Goal: Task Accomplishment & Management: Use online tool/utility

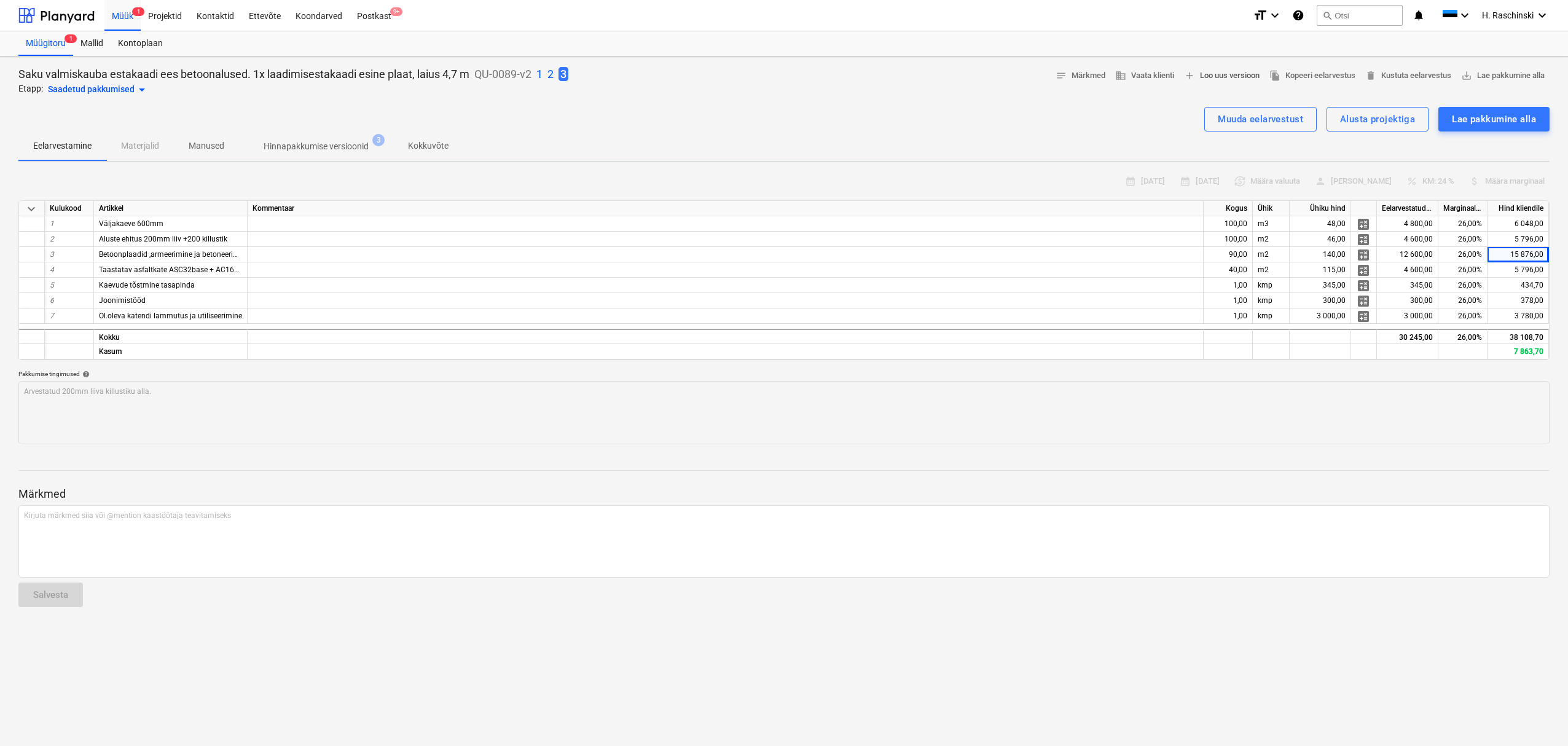
click at [1216, 80] on span "add Loo uus versioon" at bounding box center [1222, 76] width 76 height 14
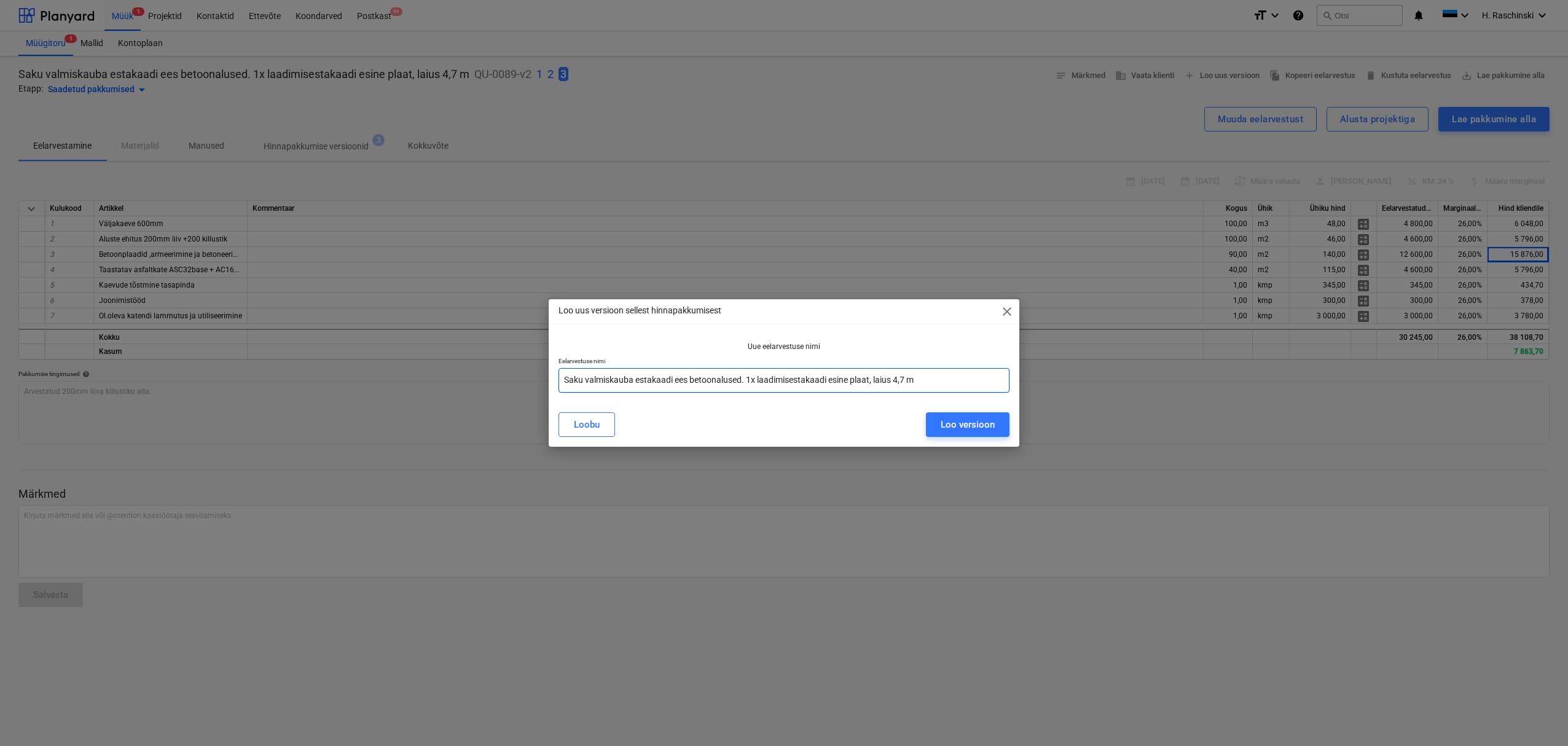
click at [870, 379] on input "Saku valmiskauba estakaadi ees betoonalused. 1x laadimisestakaadi esine plaat, …" at bounding box center [784, 380] width 451 height 25
type input "Saku valmiskauba estakaadi ees betoonalused. 1x laadimisestakaadi esine ala, la…"
click at [966, 423] on div "Loo versioon" at bounding box center [967, 425] width 54 height 16
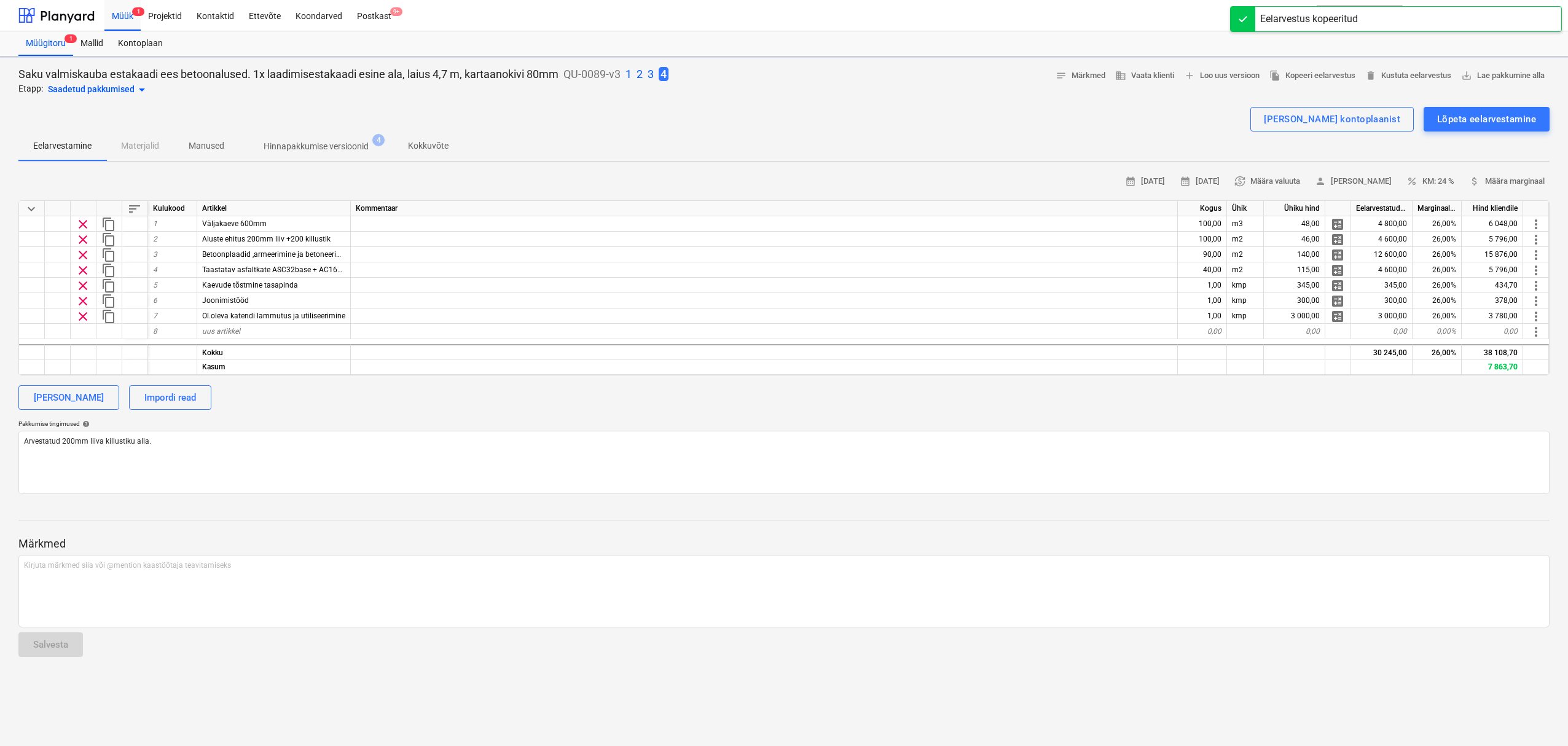
type textarea "x"
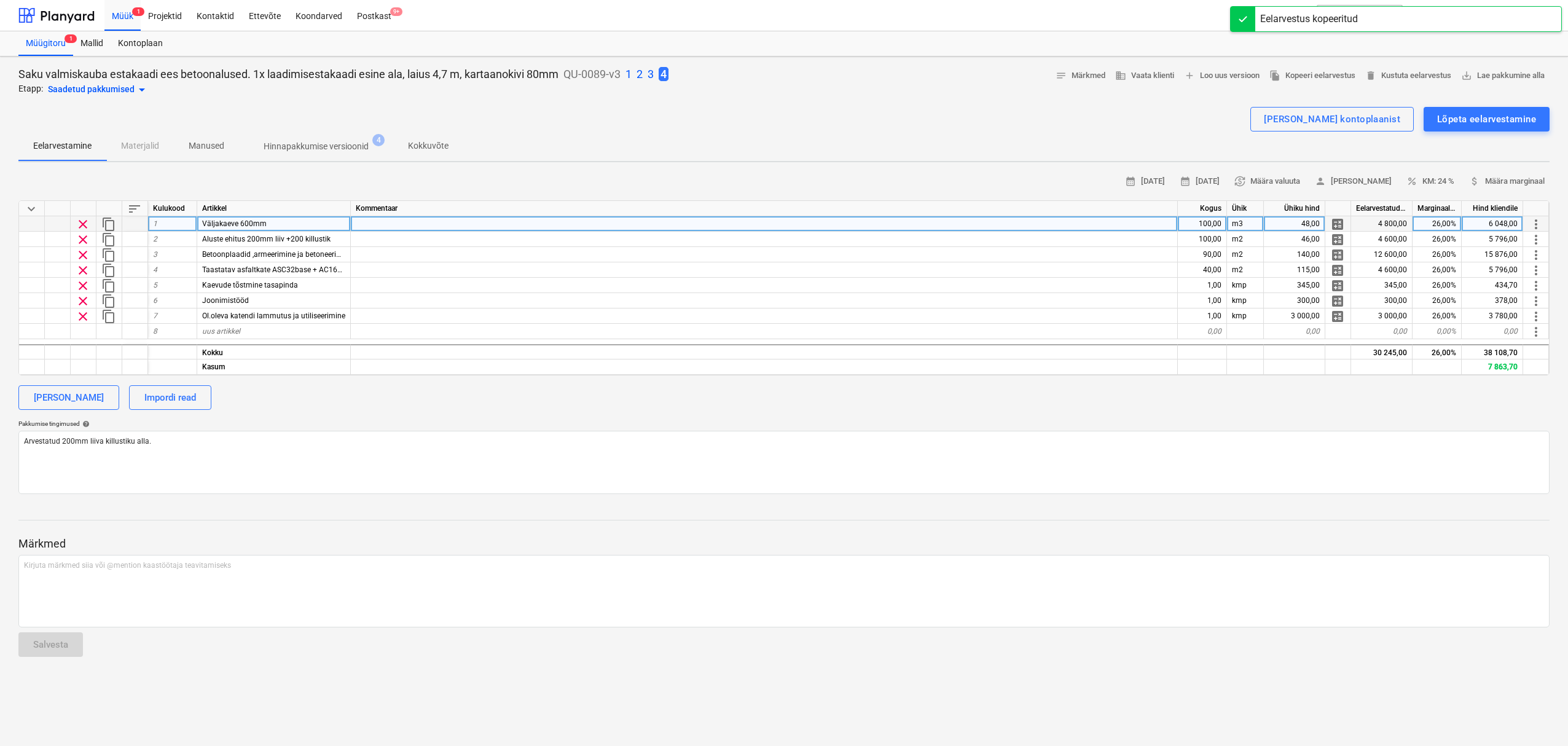
click at [269, 220] on div "Väljakaeve 600mm" at bounding box center [274, 223] width 154 height 15
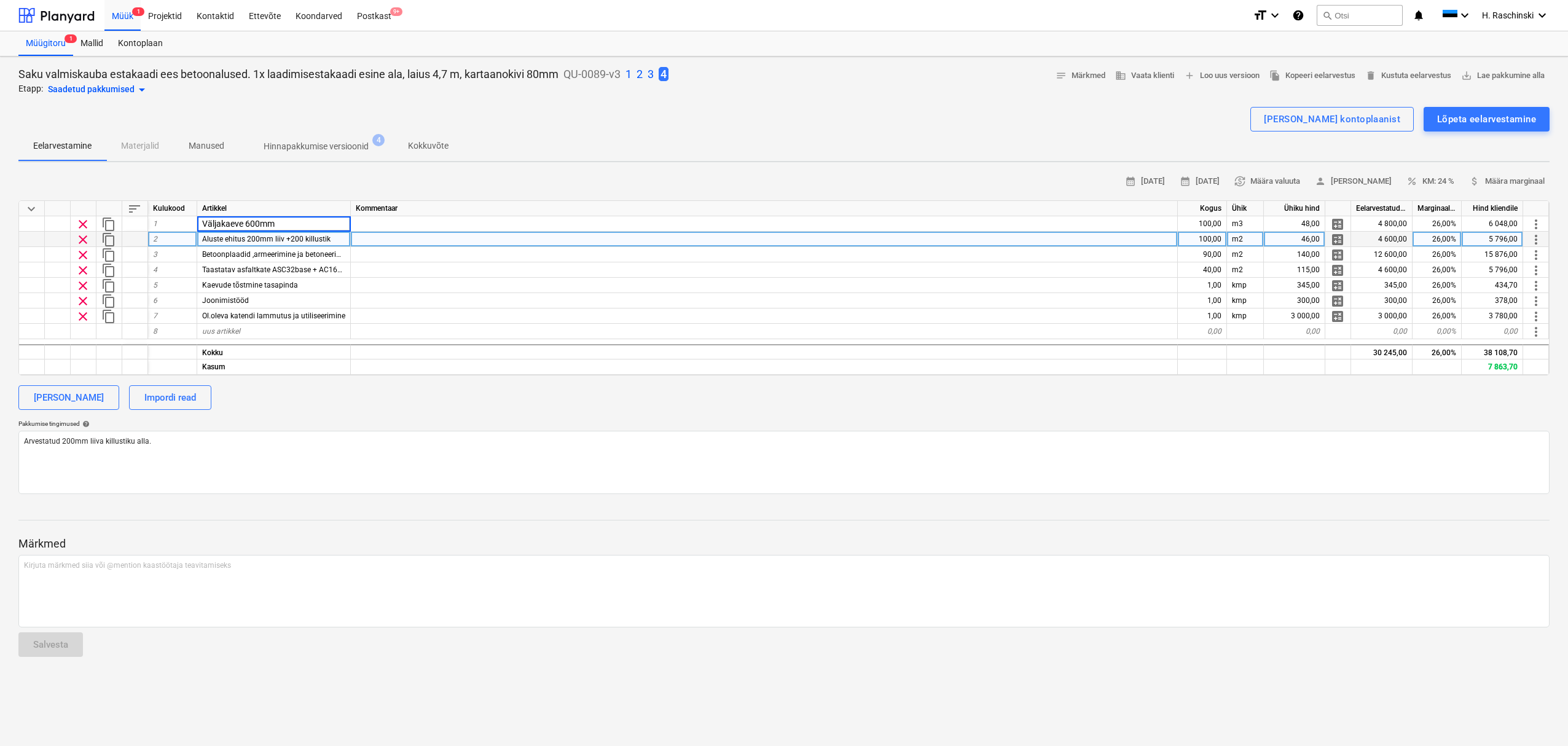
drag, startPoint x: 248, startPoint y: 225, endPoint x: 332, endPoint y: 240, distance: 85.3
click at [248, 225] on input "Väljakaeve 600mm" at bounding box center [274, 223] width 153 height 15
type input "Väljakaeve 500mm"
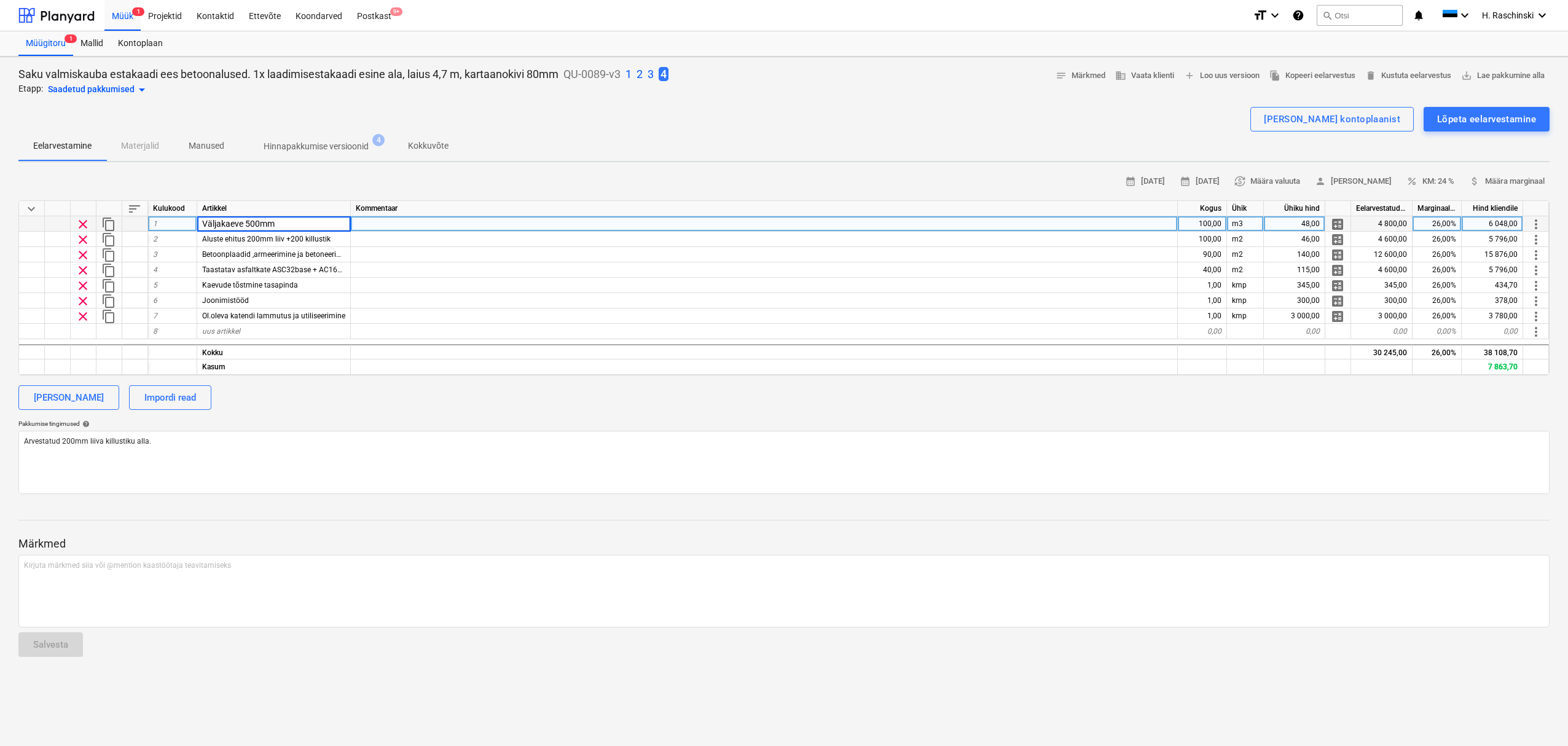
type textarea "x"
click at [1191, 223] on div "100,00" at bounding box center [1202, 223] width 49 height 15
type input "60"
type textarea "x"
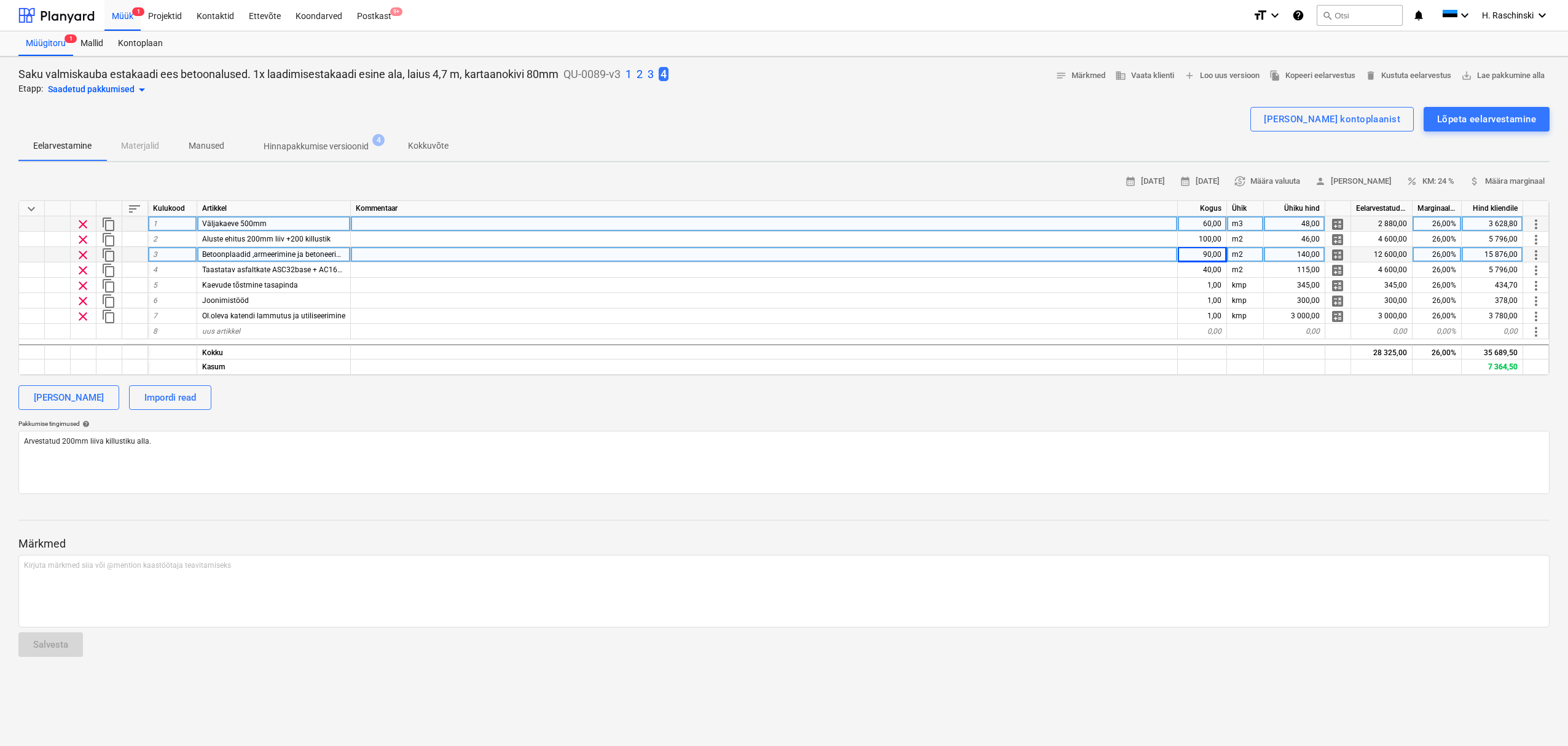
click at [336, 257] on span "Betoonplaadid ,armeerimine ja betoneerimine" at bounding box center [277, 255] width 150 height 9
type input "Kartaanokivi koos paigaldusega 80mm, alusliiv"
type textarea "x"
type input "61"
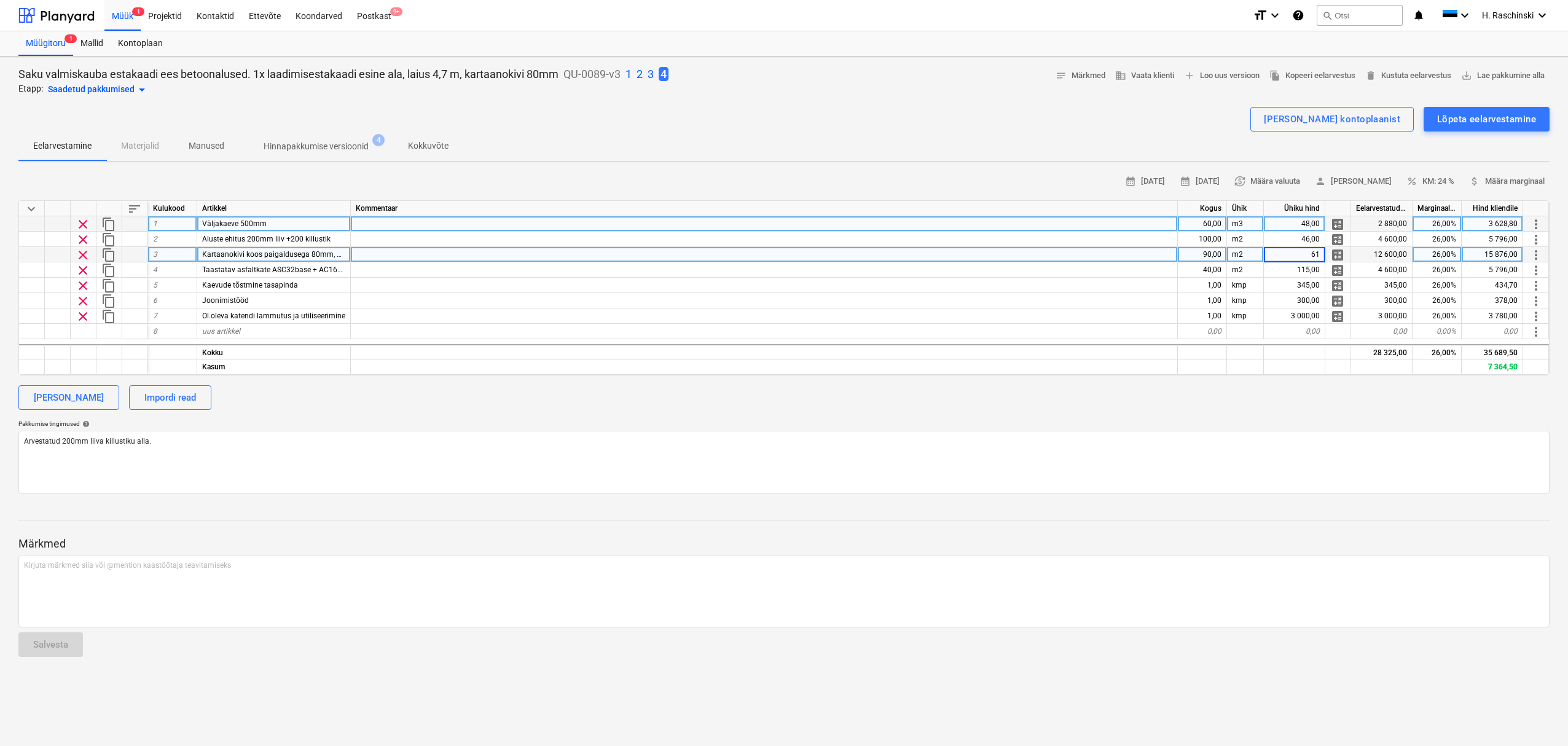
type textarea "x"
type input "Äärekivid koos paigaldusega"
type textarea "x"
type input "47"
type textarea "x"
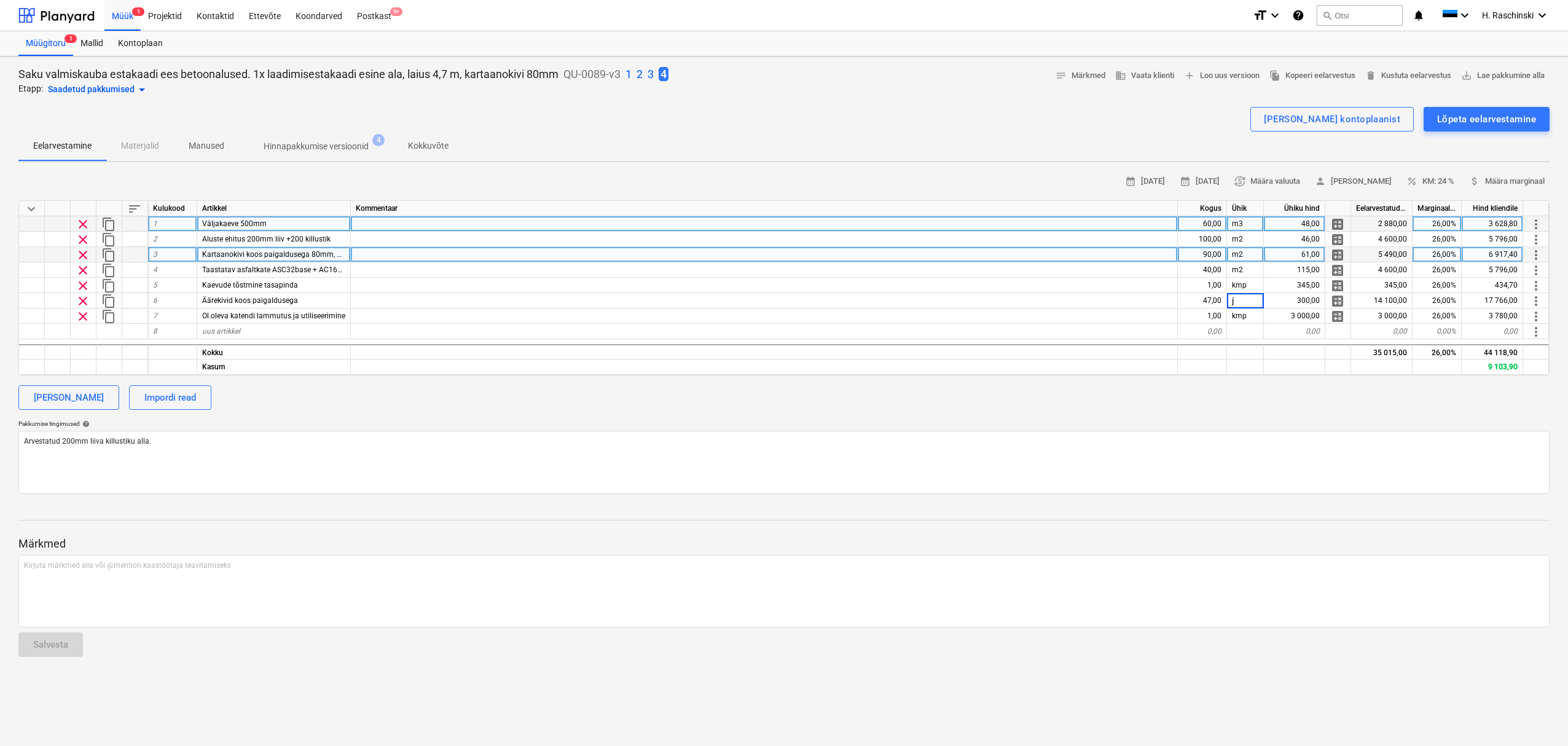
type input "jm"
click at [1194, 423] on div "Pakkumise tingimused help" at bounding box center [784, 423] width 1531 height 8
click at [1460, 124] on div "Lõpeta eelarvestamine" at bounding box center [1486, 119] width 99 height 16
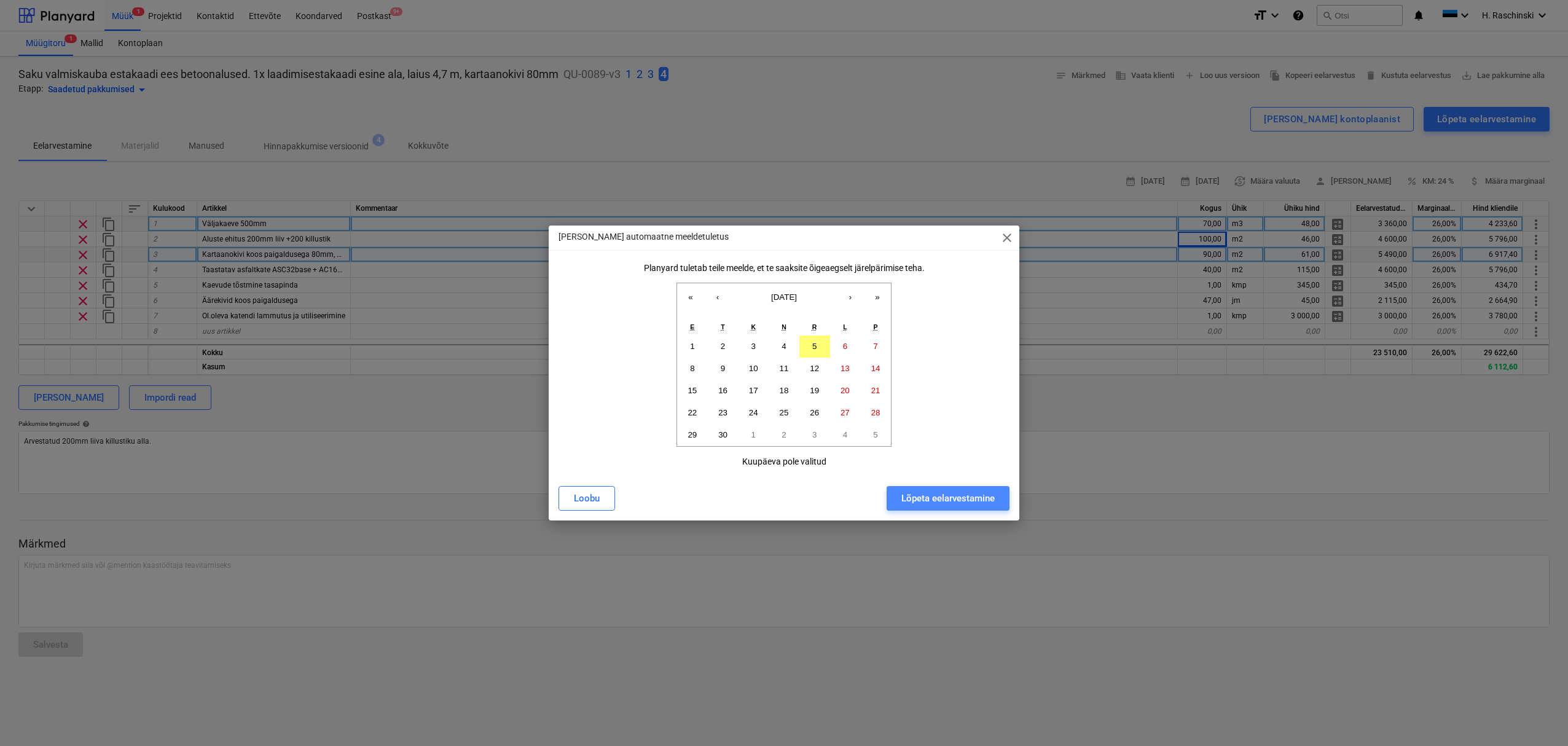
click at [979, 494] on div "Lõpeta eelarvestamine" at bounding box center [947, 499] width 93 height 16
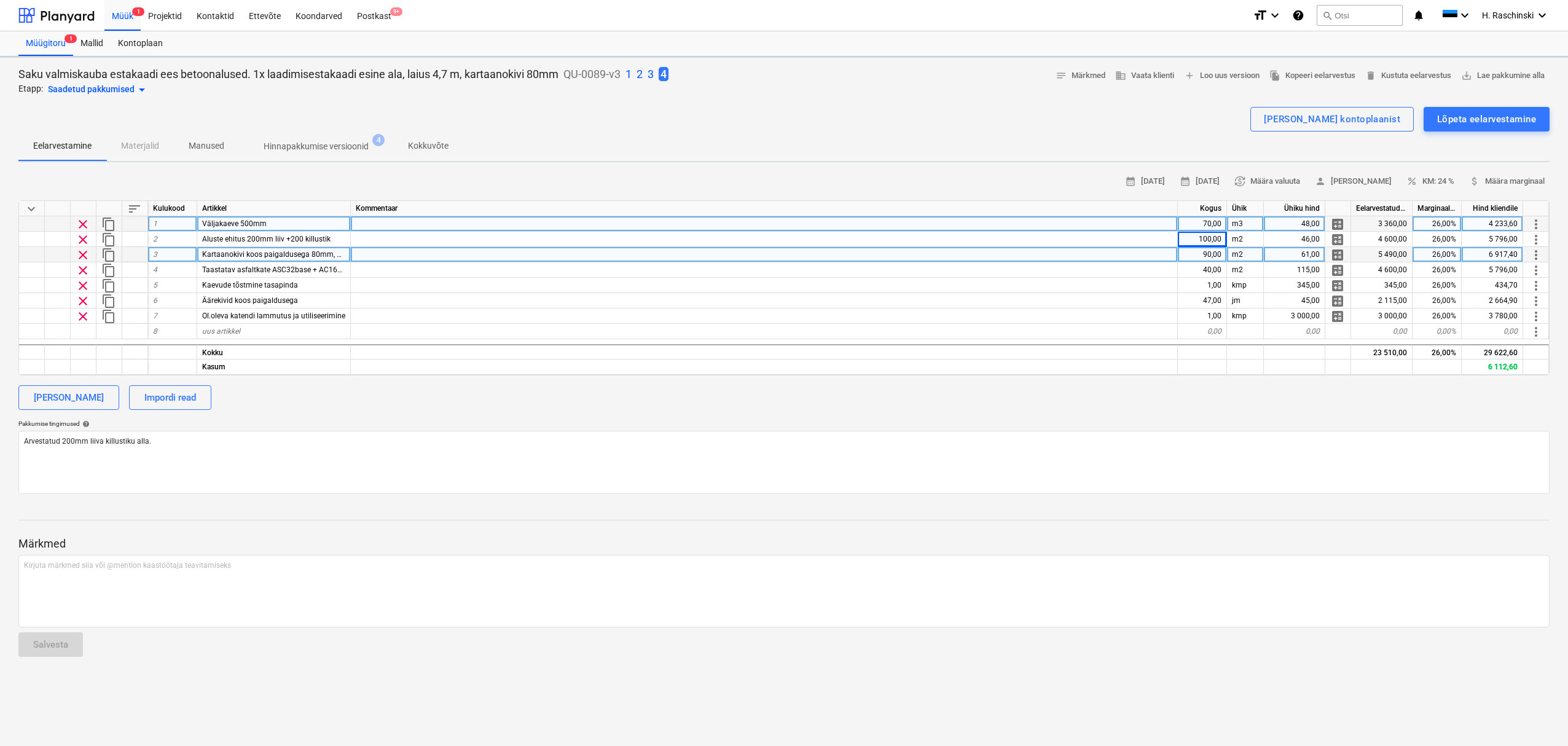
type textarea "x"
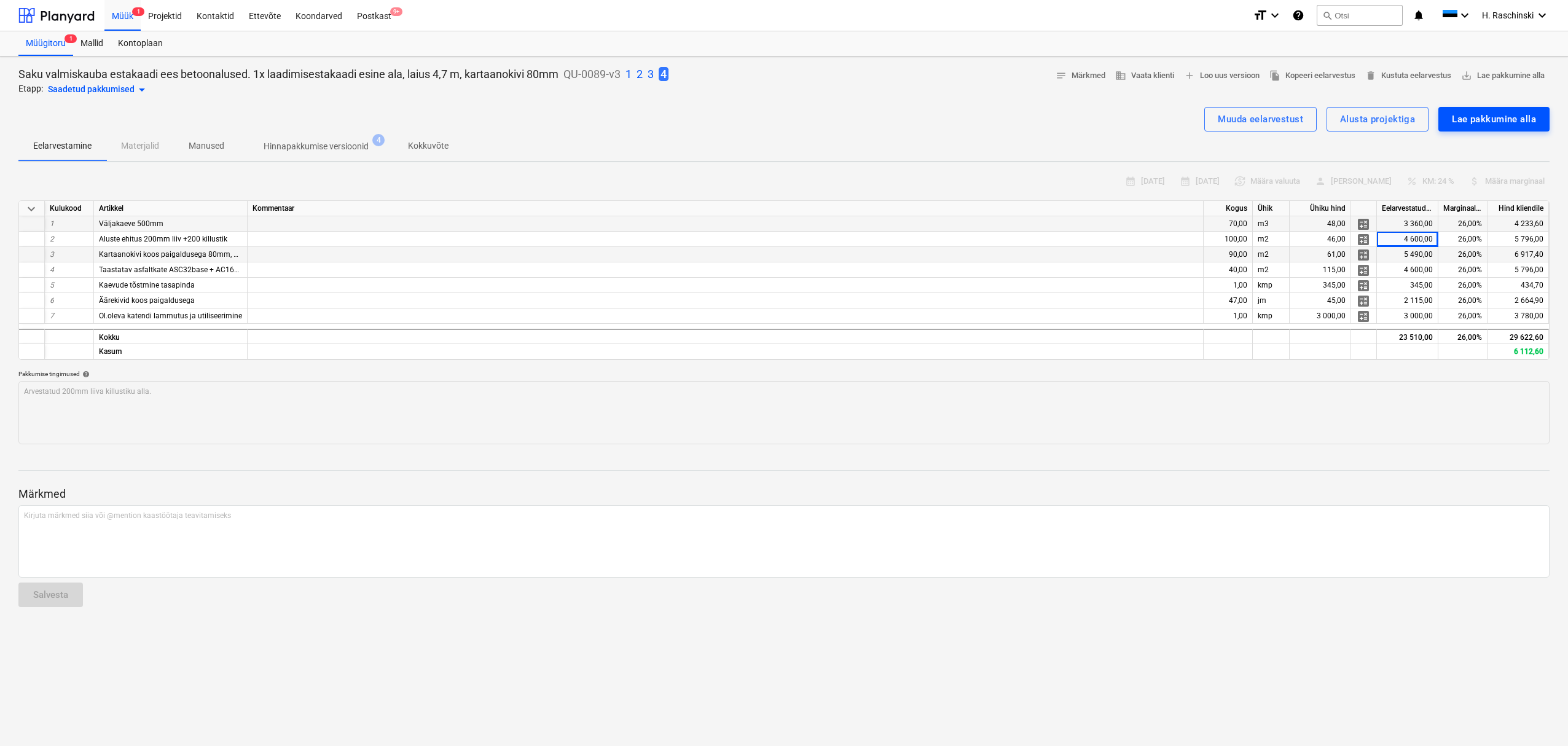
click at [1475, 121] on div "Lae pakkumine alla" at bounding box center [1494, 119] width 85 height 16
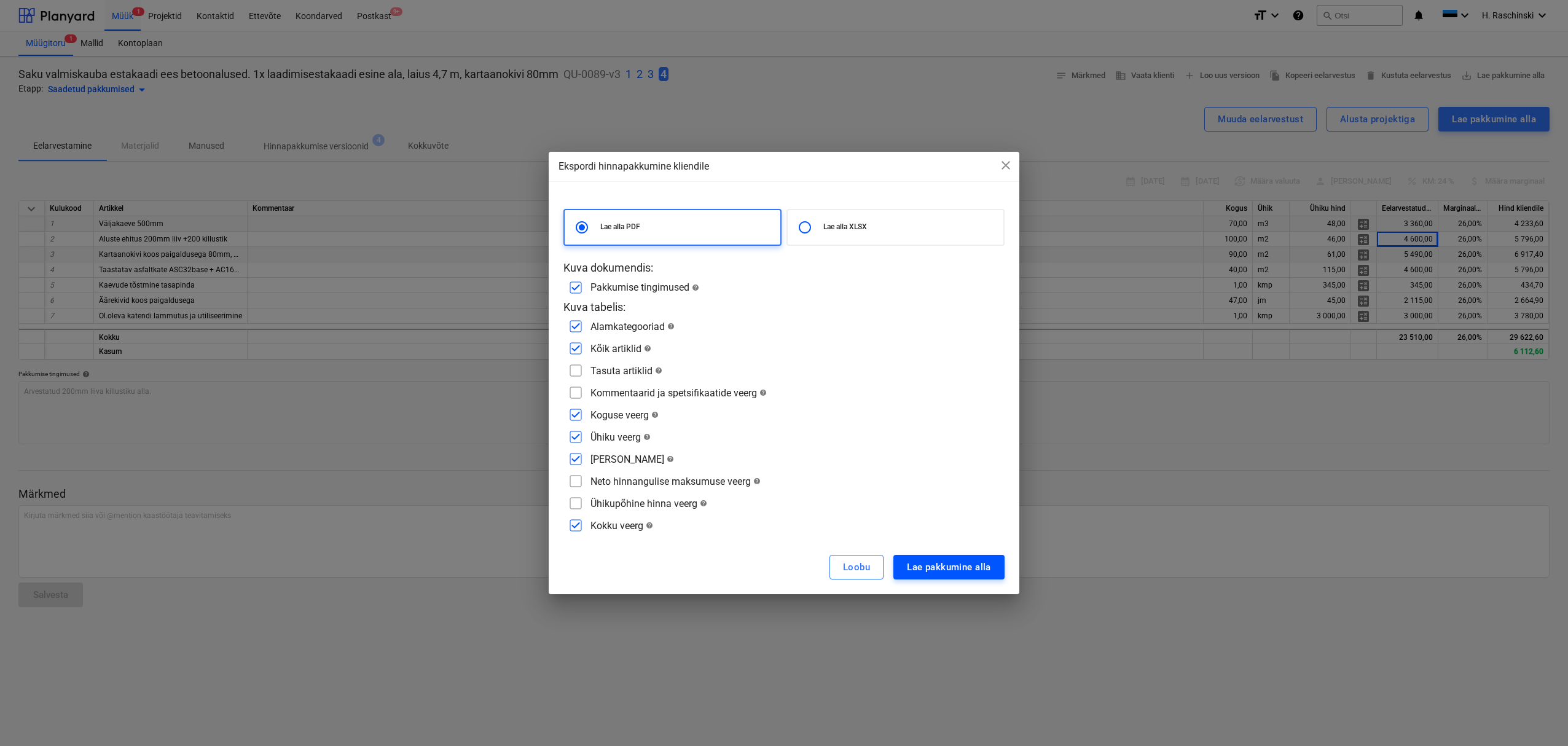
click at [943, 566] on div "Lae pakkumine alla" at bounding box center [949, 567] width 85 height 16
